Goal: Information Seeking & Learning: Learn about a topic

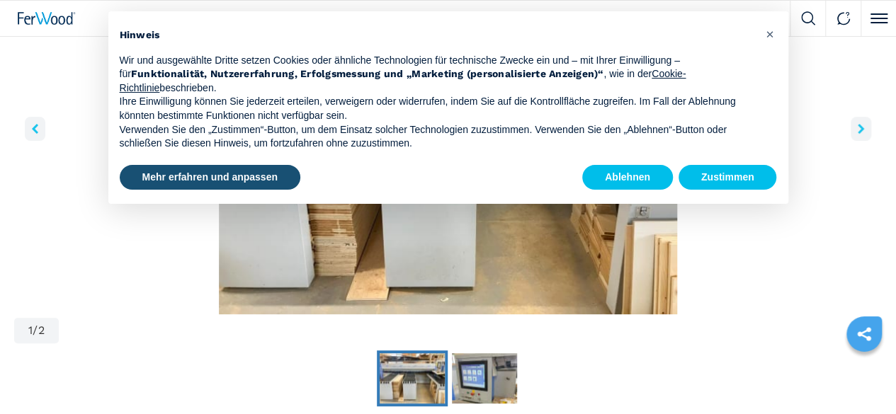
scroll to position [212, 0]
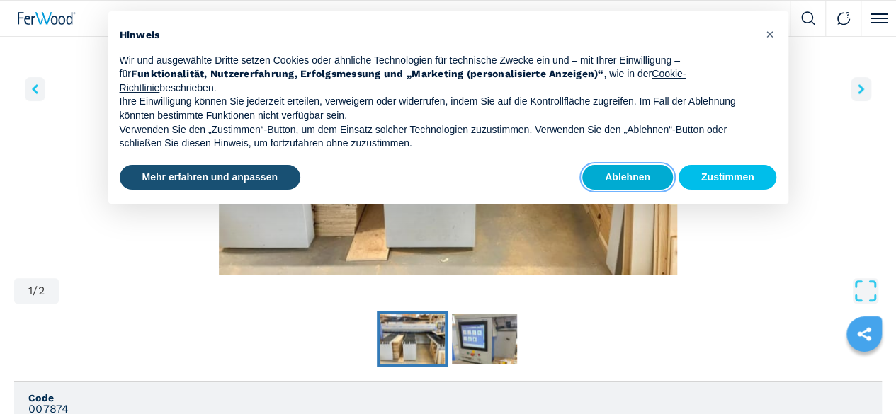
click at [626, 174] on button "Ablehnen" at bounding box center [627, 177] width 91 height 25
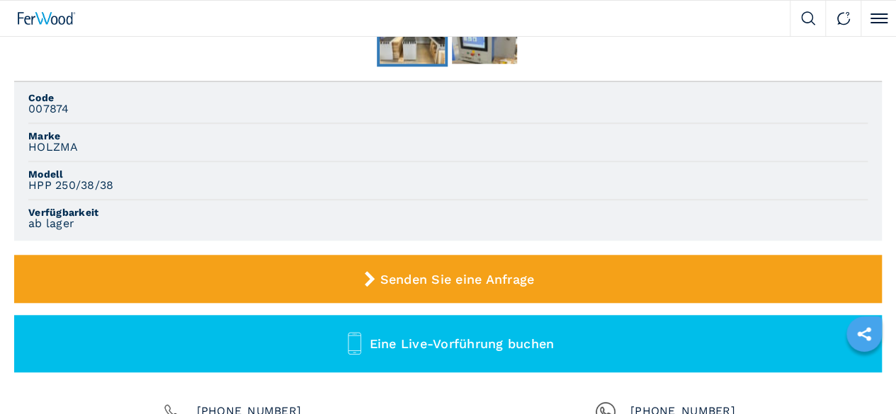
scroll to position [567, 0]
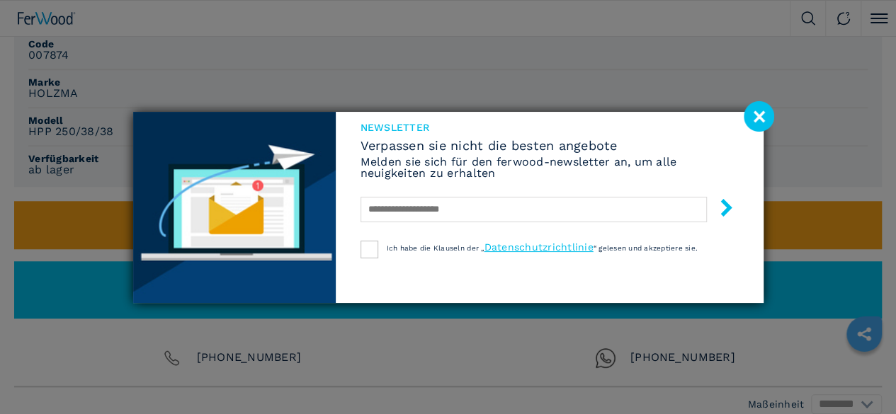
scroll to position [637, 0]
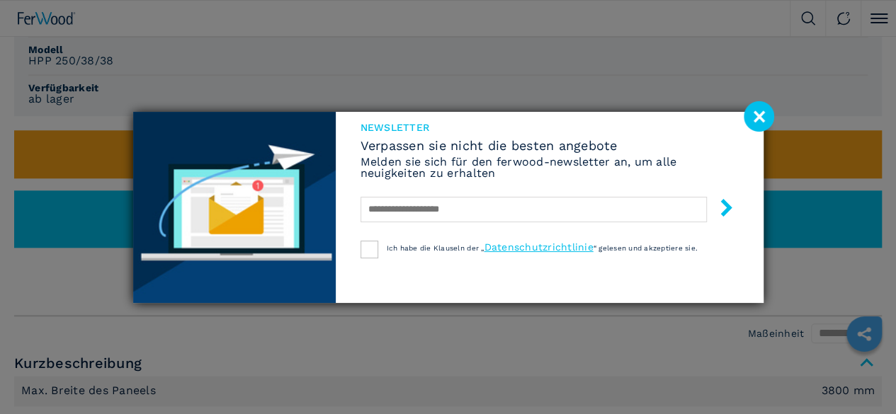
drag, startPoint x: 762, startPoint y: 119, endPoint x: 734, endPoint y: 130, distance: 29.6
click at [762, 118] on image at bounding box center [759, 116] width 30 height 30
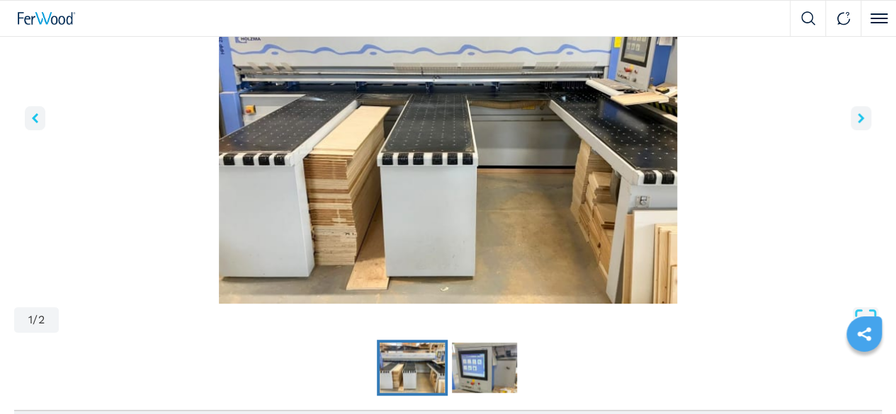
scroll to position [142, 0]
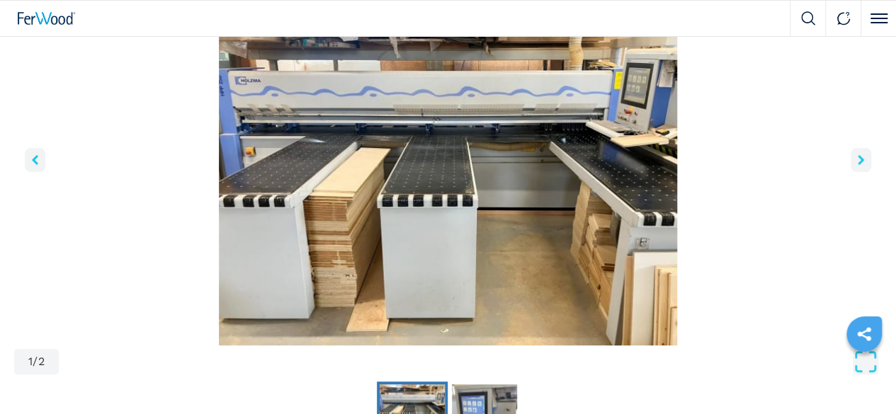
click at [858, 165] on icon "right-button" at bounding box center [861, 160] width 6 height 10
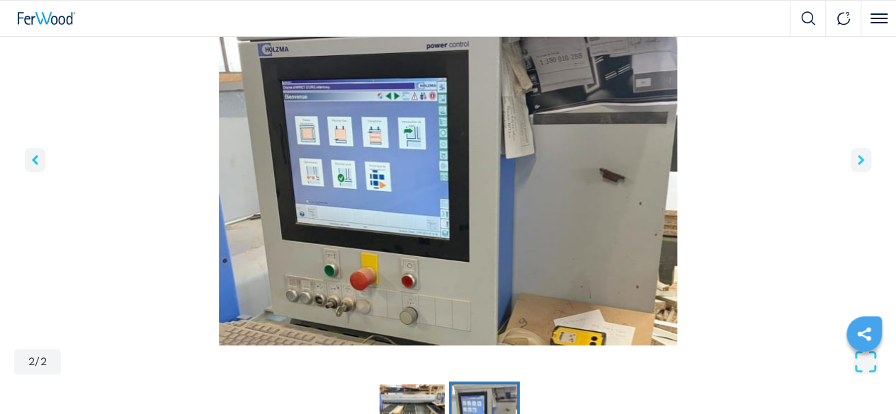
click at [858, 165] on icon "right-button" at bounding box center [861, 160] width 6 height 10
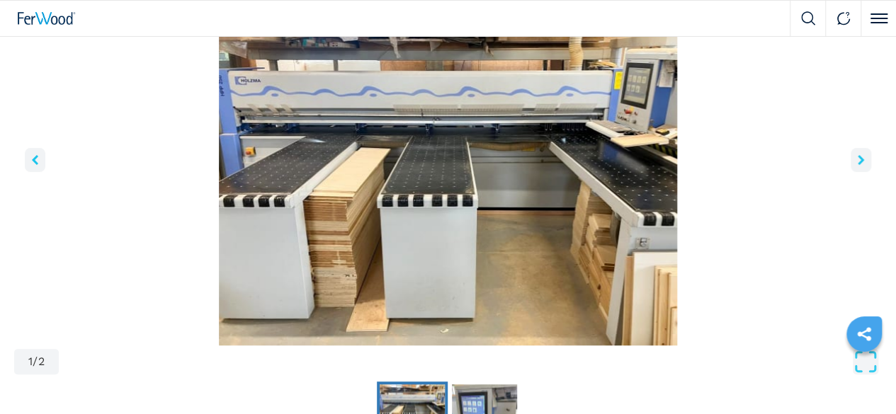
click at [858, 165] on icon "right-button" at bounding box center [861, 160] width 6 height 10
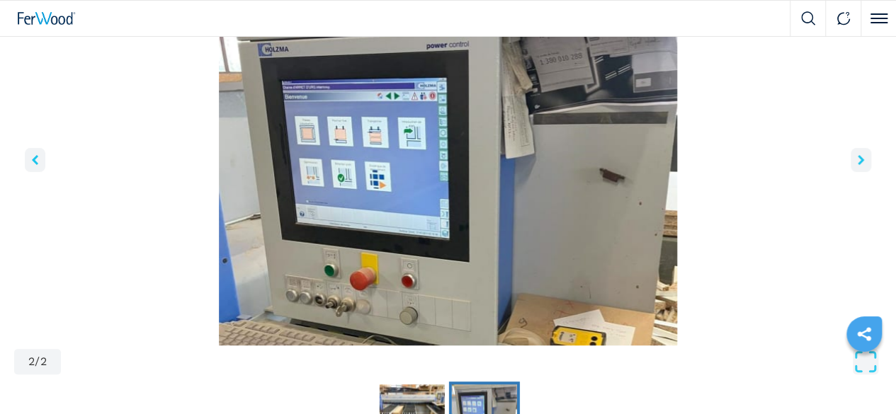
click at [858, 165] on icon "right-button" at bounding box center [861, 160] width 6 height 10
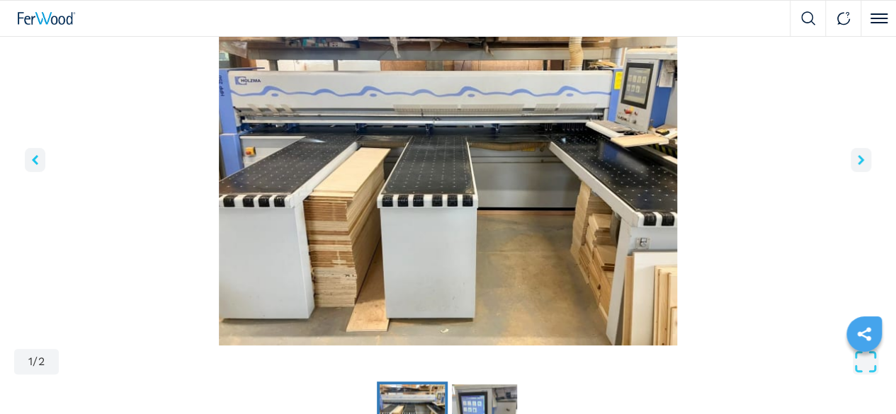
click at [858, 165] on icon "right-button" at bounding box center [861, 160] width 6 height 10
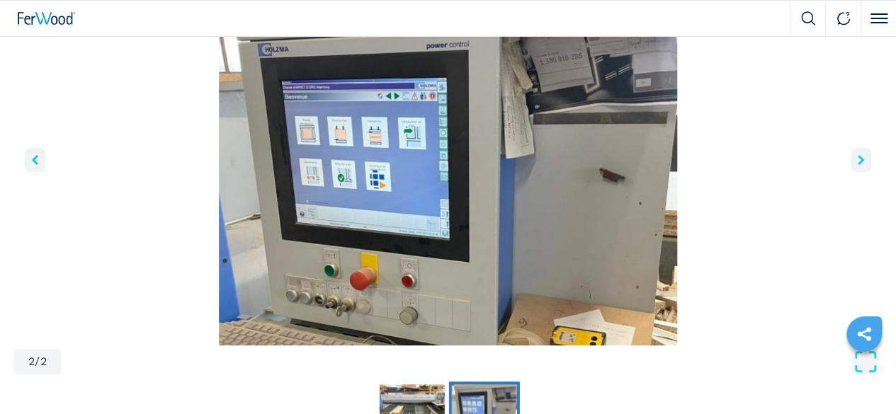
click at [858, 165] on icon "right-button" at bounding box center [861, 160] width 6 height 10
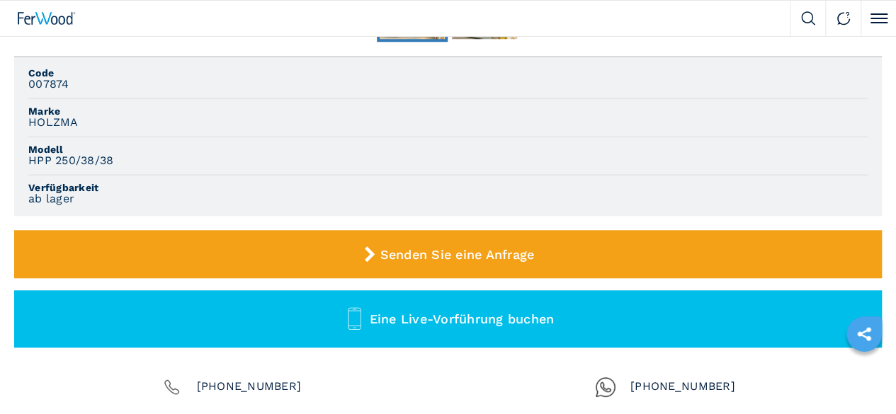
scroll to position [567, 0]
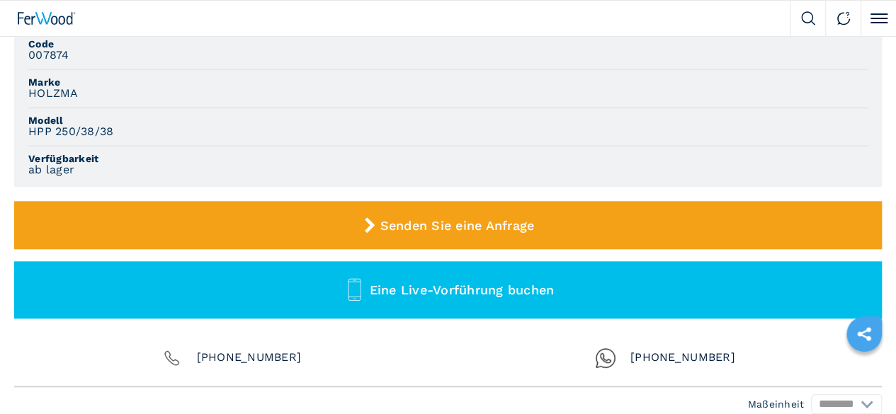
drag, startPoint x: 39, startPoint y: 188, endPoint x: 268, endPoint y: 233, distance: 233.9
drag, startPoint x: 35, startPoint y: 185, endPoint x: 544, endPoint y: 275, distance: 516.4
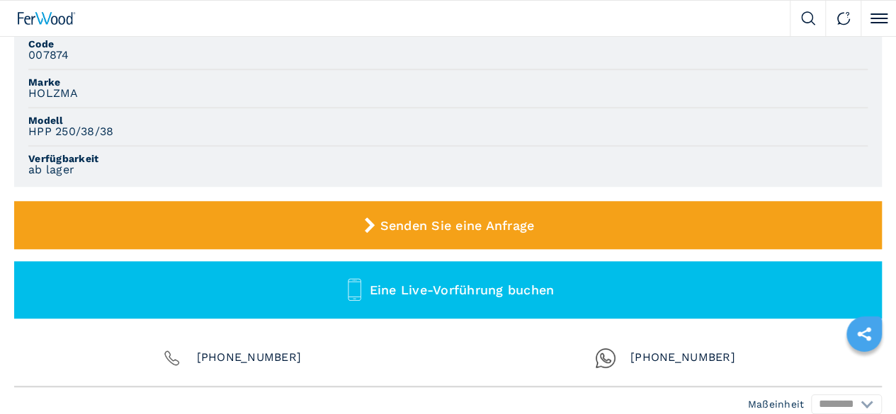
copy ul "Max. Breite des Paneels 3800 mm Max. Länge des Paneels 3800 mm Max. Vorstand Ha…"
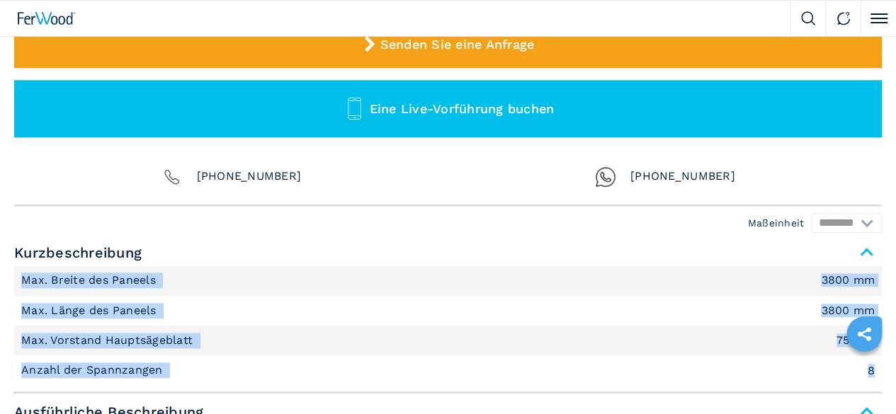
scroll to position [779, 0]
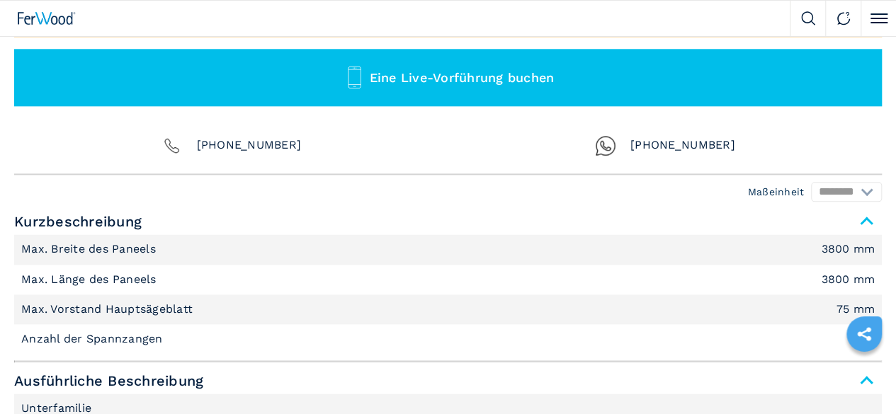
drag, startPoint x: 35, startPoint y: 256, endPoint x: 550, endPoint y: 253, distance: 514.2
copy li "Kontrollsystem WINDOWS XP"
drag, startPoint x: 407, startPoint y: 290, endPoint x: 477, endPoint y: 288, distance: 70.9
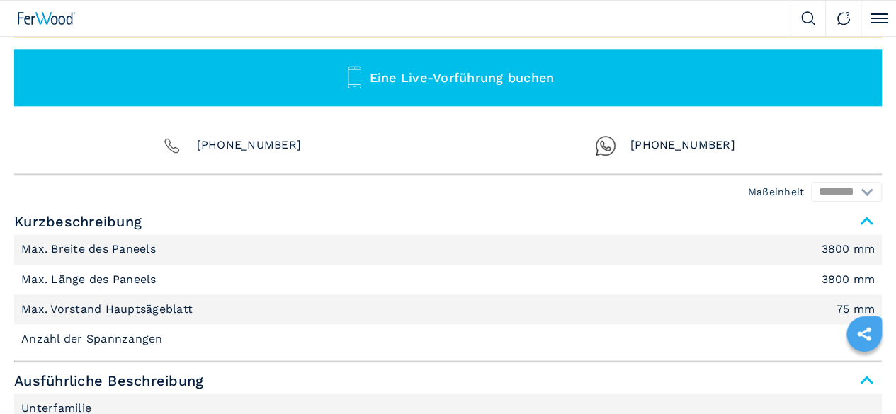
copy em "CADMATIC 4"
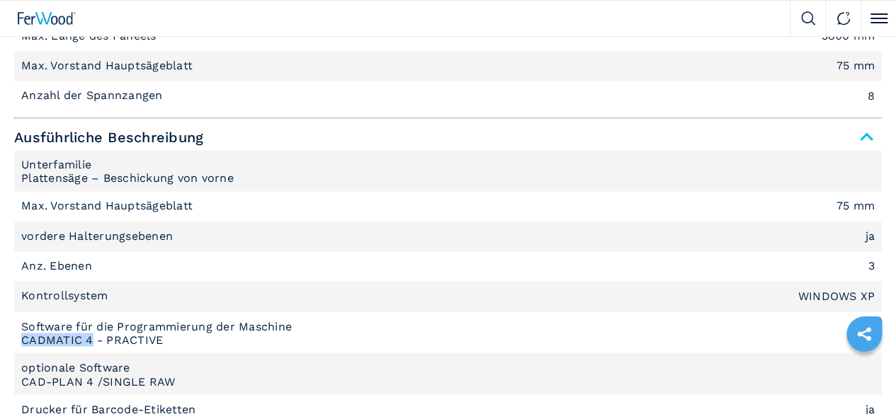
scroll to position [992, 0]
